Goal: Book appointment/travel/reservation

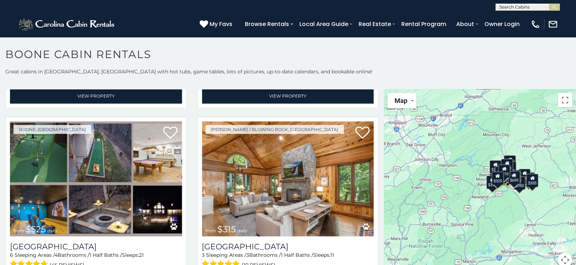
scroll to position [196, 0]
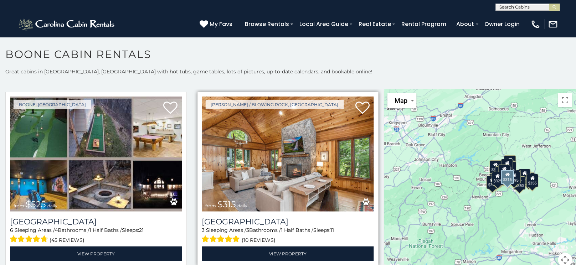
click at [274, 155] on img at bounding box center [288, 154] width 172 height 115
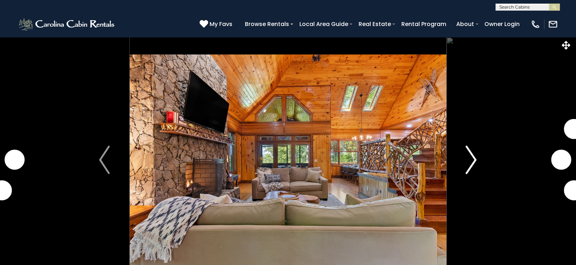
click at [472, 158] on img "Next" at bounding box center [471, 160] width 11 height 29
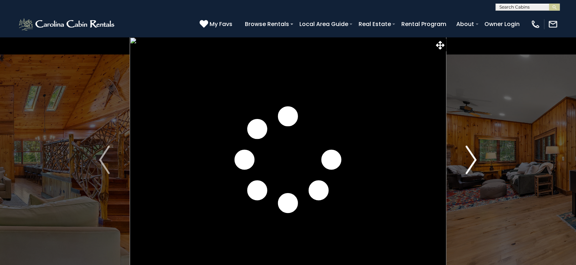
click at [472, 158] on img "Next" at bounding box center [471, 160] width 11 height 29
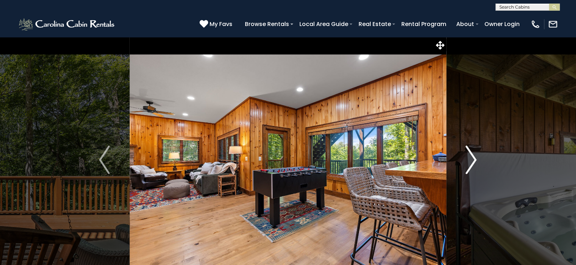
click at [472, 158] on img "Next" at bounding box center [471, 160] width 11 height 29
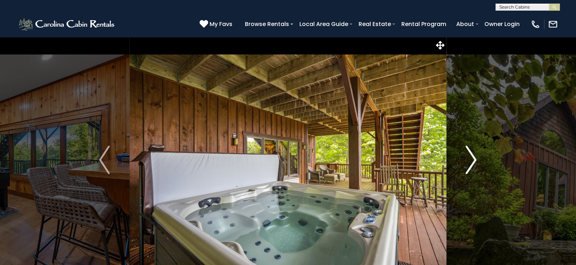
click at [472, 158] on img "Next" at bounding box center [471, 160] width 11 height 29
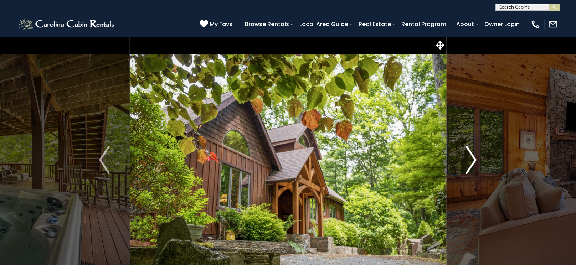
click at [472, 158] on img "Next" at bounding box center [471, 160] width 11 height 29
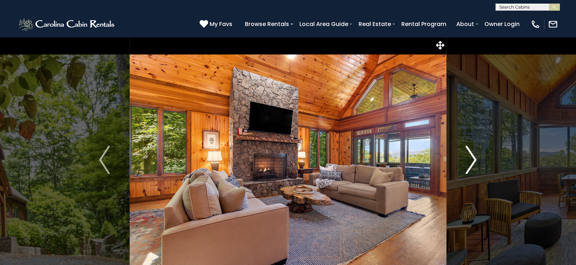
click at [472, 158] on img "Next" at bounding box center [471, 160] width 11 height 29
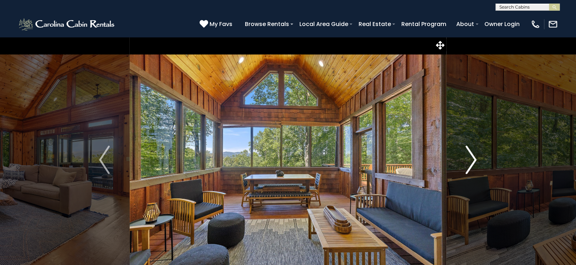
click at [472, 158] on img "Next" at bounding box center [471, 160] width 11 height 29
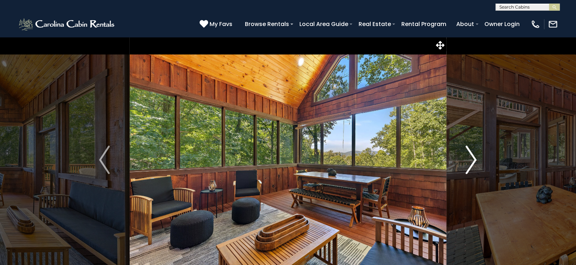
click at [472, 158] on img "Next" at bounding box center [471, 160] width 11 height 29
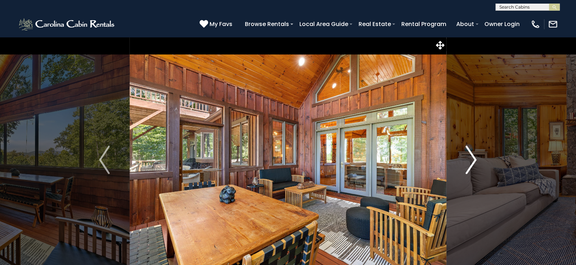
click at [472, 158] on img "Next" at bounding box center [471, 160] width 11 height 29
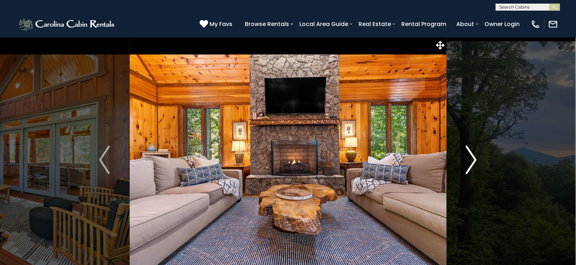
click at [472, 158] on img "Next" at bounding box center [471, 160] width 11 height 29
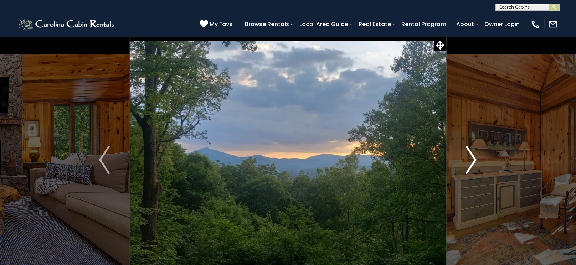
click at [472, 158] on img "Next" at bounding box center [471, 160] width 11 height 29
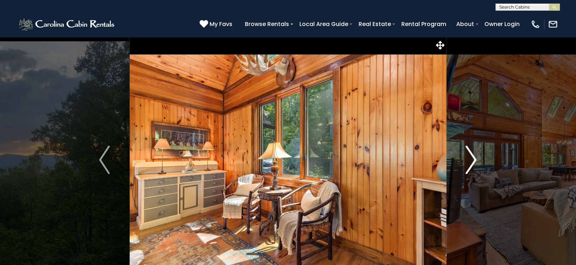
click at [472, 158] on img "Next" at bounding box center [471, 160] width 11 height 29
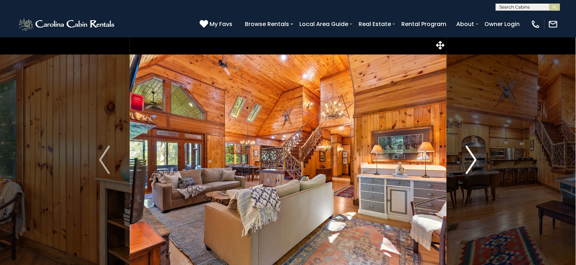
click at [472, 158] on img "Next" at bounding box center [471, 160] width 11 height 29
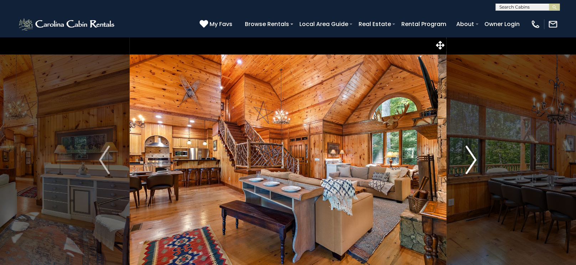
click at [472, 158] on img "Next" at bounding box center [471, 160] width 11 height 29
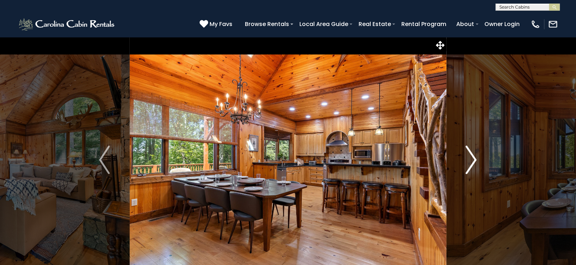
click at [472, 158] on img "Next" at bounding box center [471, 160] width 11 height 29
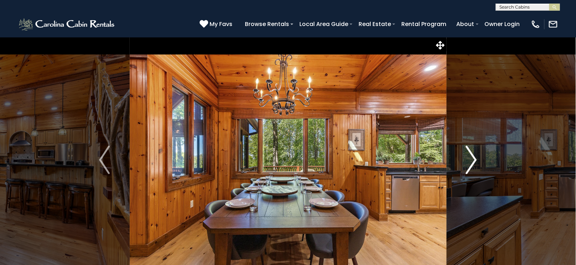
click at [472, 158] on img "Next" at bounding box center [471, 160] width 11 height 29
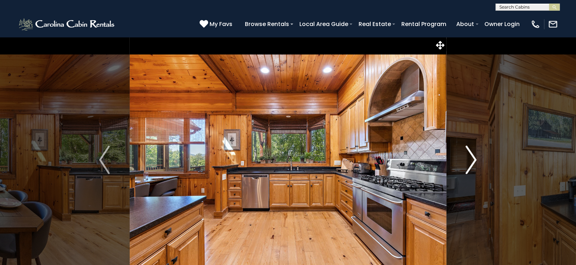
click at [472, 158] on img "Next" at bounding box center [471, 160] width 11 height 29
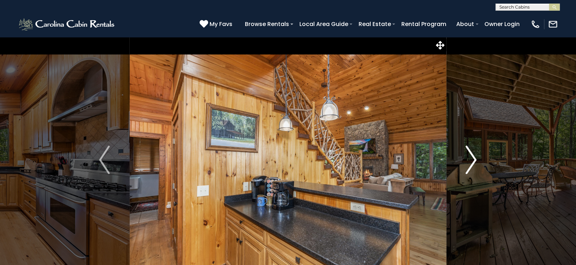
click at [472, 158] on img "Next" at bounding box center [471, 160] width 11 height 29
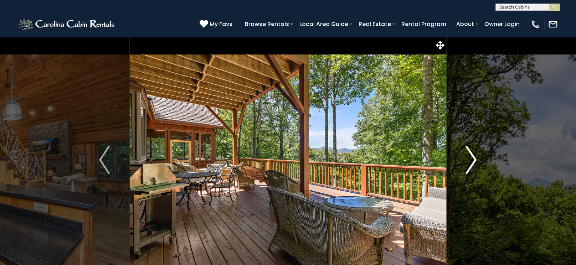
click at [472, 158] on img "Next" at bounding box center [471, 160] width 11 height 29
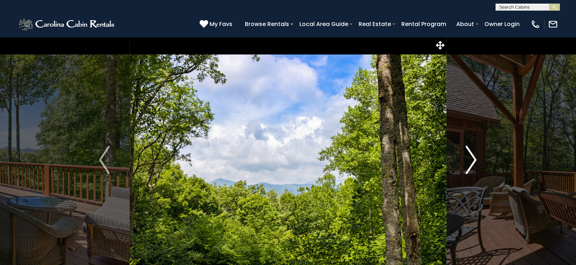
click at [472, 158] on img "Next" at bounding box center [471, 160] width 11 height 29
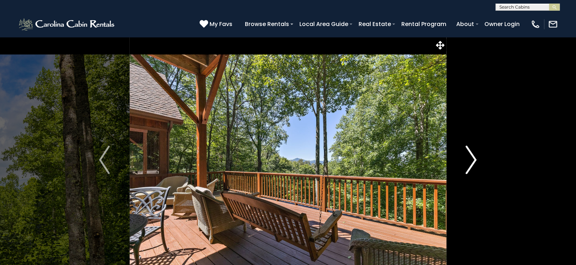
click at [472, 158] on img "Next" at bounding box center [471, 160] width 11 height 29
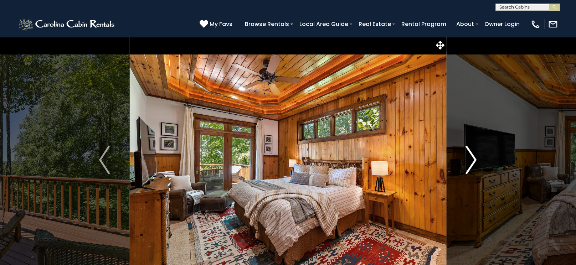
click at [473, 158] on img "Next" at bounding box center [471, 160] width 11 height 29
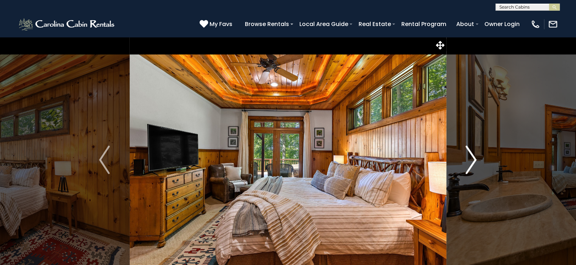
click at [473, 158] on img "Next" at bounding box center [471, 160] width 11 height 29
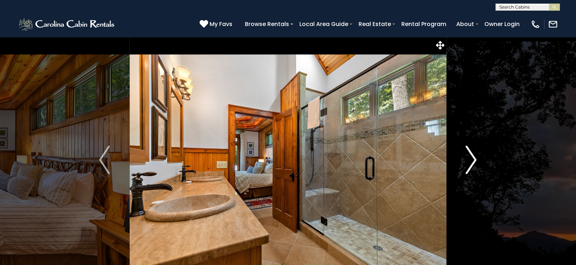
click at [473, 158] on img "Next" at bounding box center [471, 160] width 11 height 29
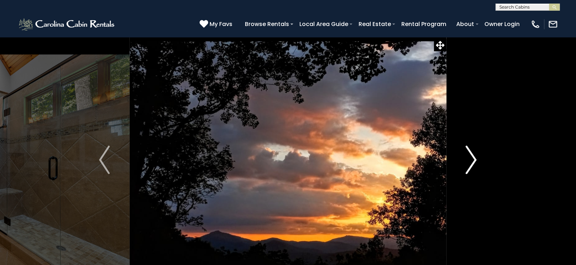
click at [473, 158] on img "Next" at bounding box center [471, 160] width 11 height 29
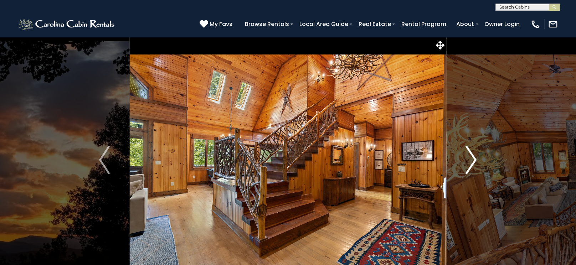
click at [473, 158] on img "Next" at bounding box center [471, 160] width 11 height 29
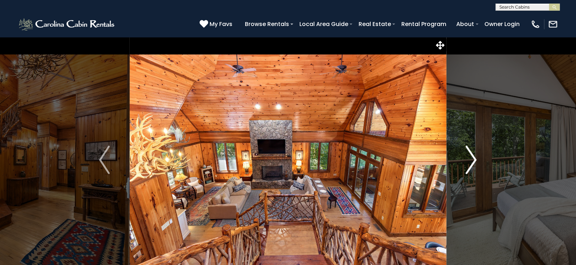
click at [473, 158] on img "Next" at bounding box center [471, 160] width 11 height 29
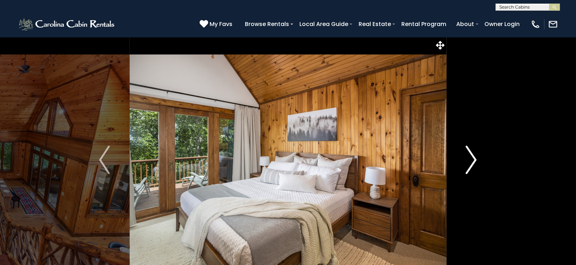
click at [473, 158] on img "Next" at bounding box center [471, 160] width 11 height 29
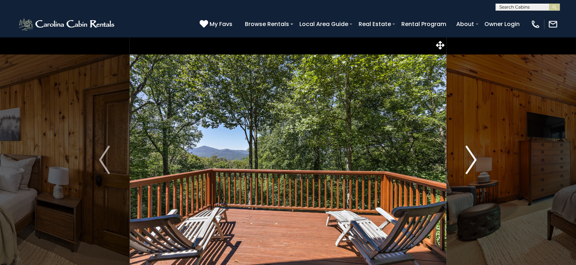
click at [473, 158] on img "Next" at bounding box center [471, 160] width 11 height 29
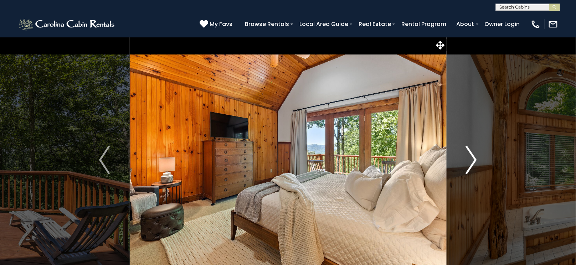
click at [473, 159] on img "Next" at bounding box center [471, 160] width 11 height 29
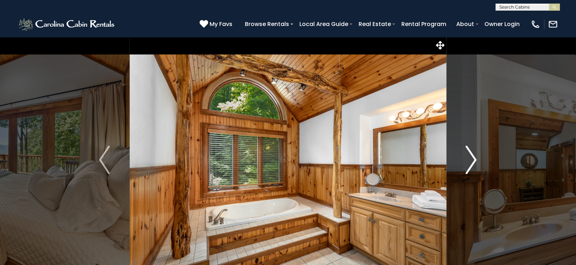
click at [473, 159] on img "Next" at bounding box center [471, 160] width 11 height 29
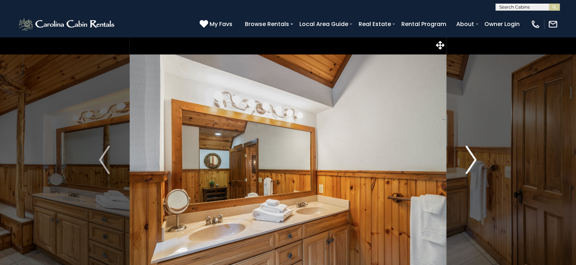
click at [473, 159] on img "Next" at bounding box center [471, 160] width 11 height 29
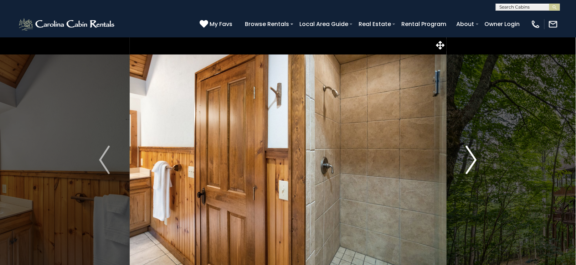
click at [473, 159] on img "Next" at bounding box center [471, 160] width 11 height 29
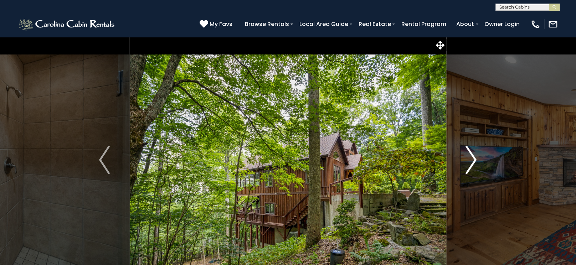
click at [473, 159] on img "Next" at bounding box center [471, 160] width 11 height 29
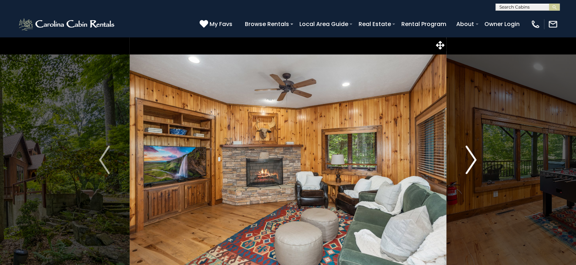
click at [473, 159] on img "Next" at bounding box center [471, 160] width 11 height 29
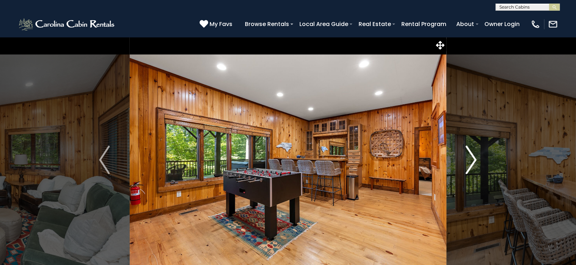
click at [473, 159] on img "Next" at bounding box center [471, 160] width 11 height 29
